Goal: Find specific page/section: Find specific page/section

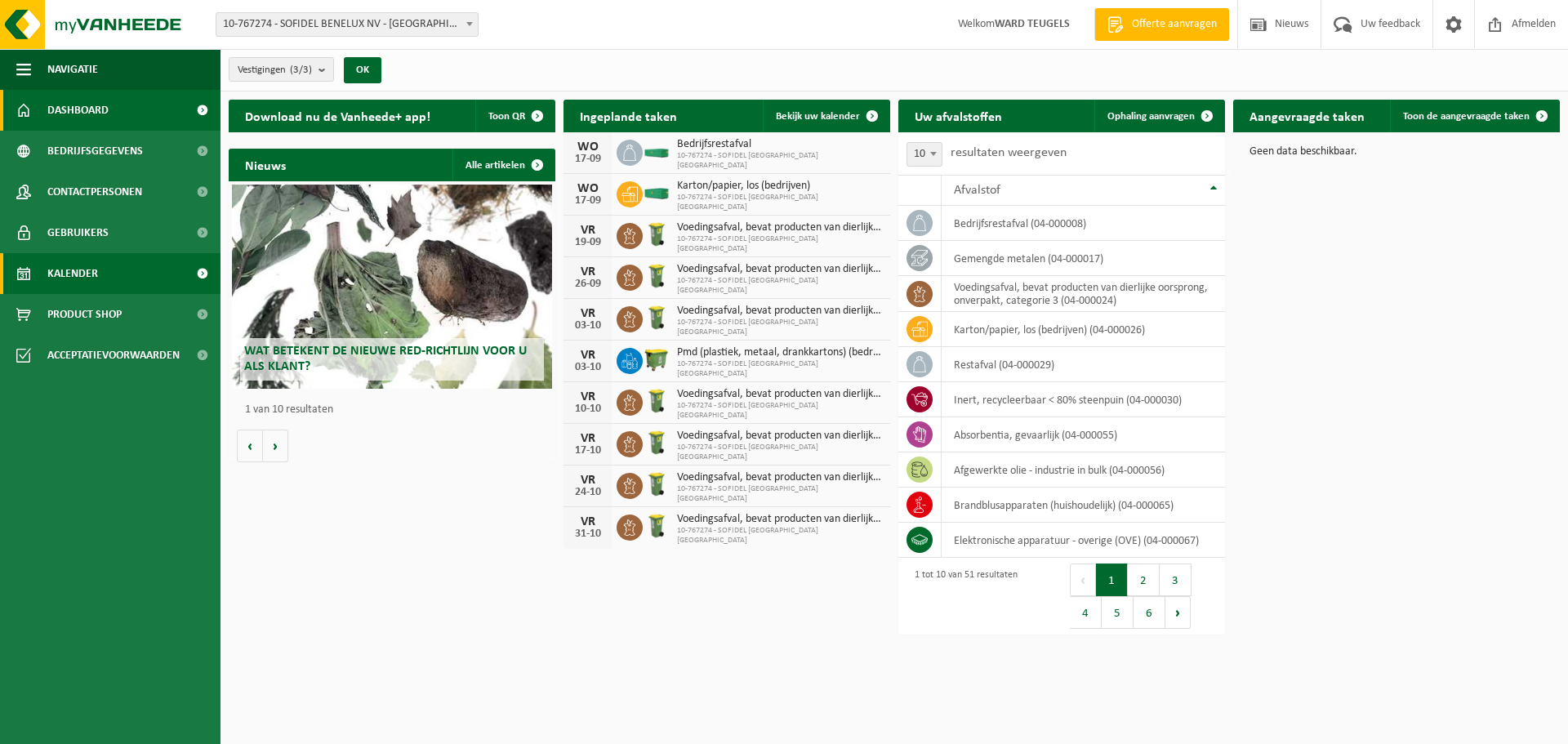
click at [83, 263] on span "Kalender" at bounding box center [72, 273] width 51 height 40
